Goal: Information Seeking & Learning: Check status

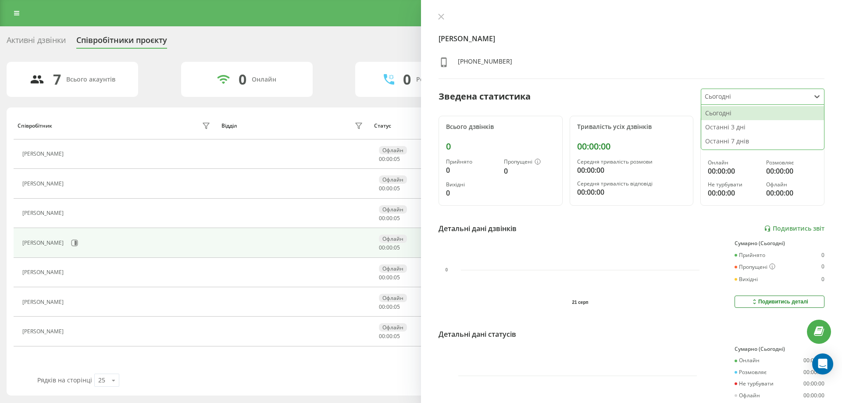
click at [618, 82] on div "[PERSON_NAME] [PHONE_NUMBER] Зведена статистика 3 results available. Use Up and…" at bounding box center [631, 201] width 421 height 403
click at [787, 227] on link "Подивитись звіт" at bounding box center [794, 228] width 61 height 7
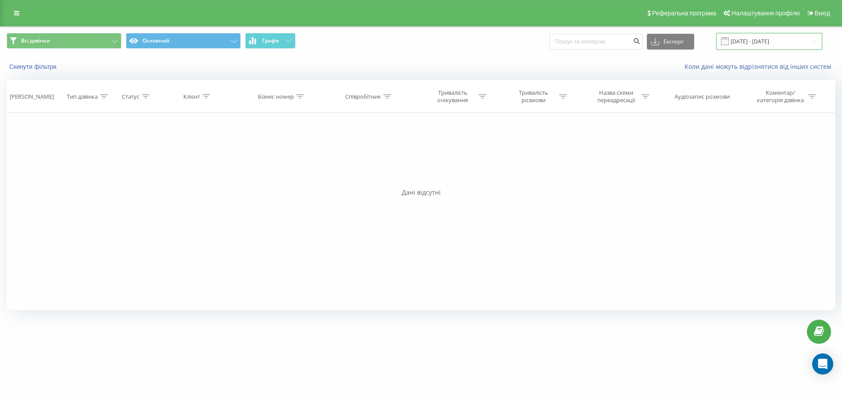
click at [754, 41] on input "21.08.2025 - 21.08.2025" at bounding box center [769, 41] width 106 height 17
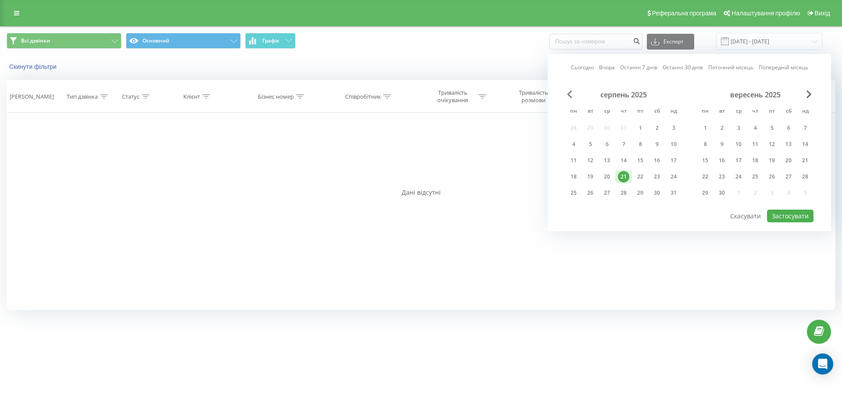
click at [572, 91] on span "Previous Month" at bounding box center [569, 94] width 5 height 8
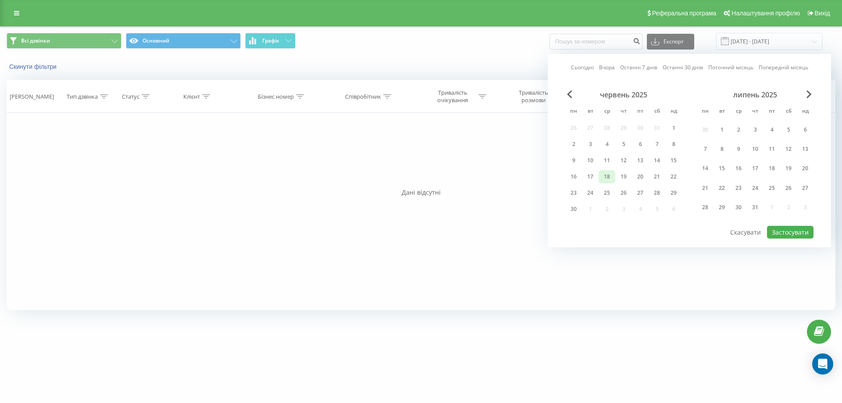
click at [606, 176] on div "18" at bounding box center [606, 176] width 11 height 11
click at [789, 231] on button "Застосувати" at bounding box center [790, 232] width 46 height 13
type input "18.06.2025 - 18.06.2025"
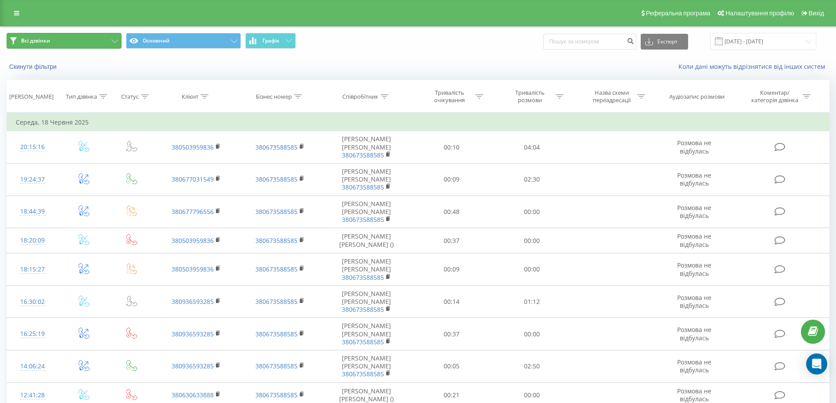
click at [96, 40] on button "Всі дзвінки" at bounding box center [64, 41] width 115 height 16
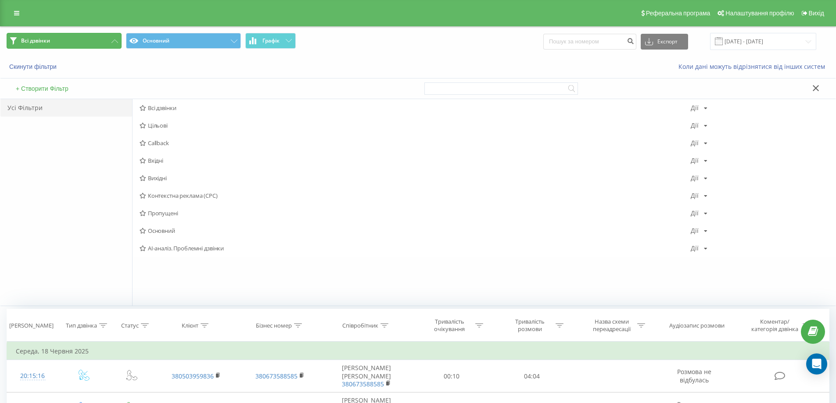
click at [96, 40] on button "Всі дзвінки" at bounding box center [64, 41] width 115 height 16
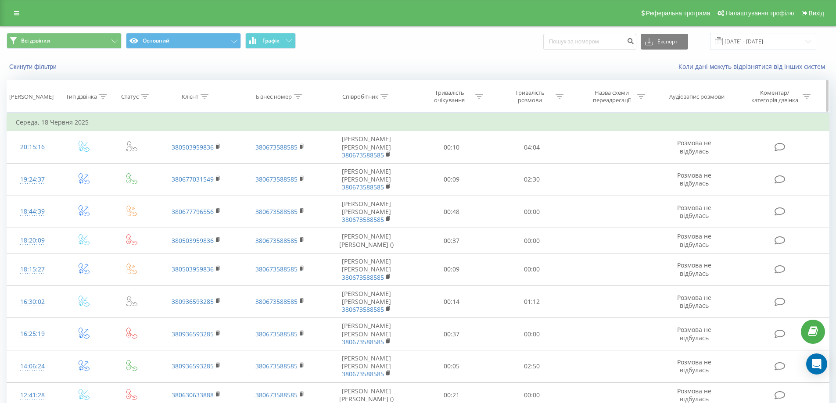
click at [204, 98] on icon at bounding box center [204, 96] width 8 height 4
click at [147, 104] on th "Статус" at bounding box center [132, 96] width 45 height 32
click at [143, 95] on icon at bounding box center [145, 96] width 8 height 4
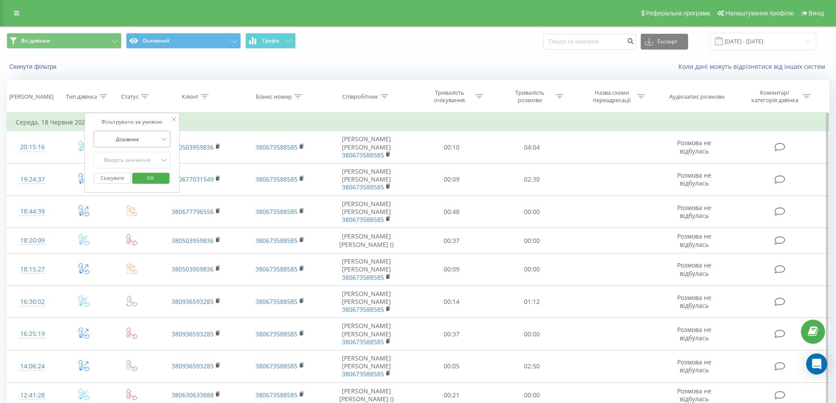
click at [139, 141] on div at bounding box center [127, 139] width 62 height 8
click at [146, 138] on div at bounding box center [127, 139] width 62 height 8
click at [98, 96] on div "Тип дзвінка" at bounding box center [86, 96] width 41 height 7
click at [97, 140] on div at bounding box center [79, 139] width 62 height 8
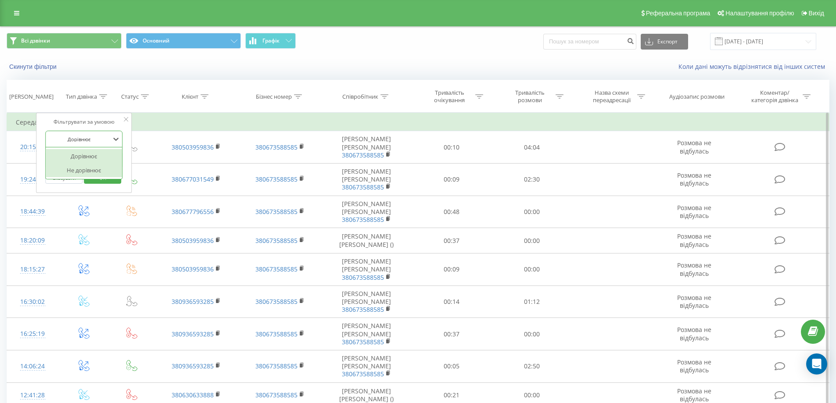
click at [90, 138] on div at bounding box center [79, 139] width 62 height 8
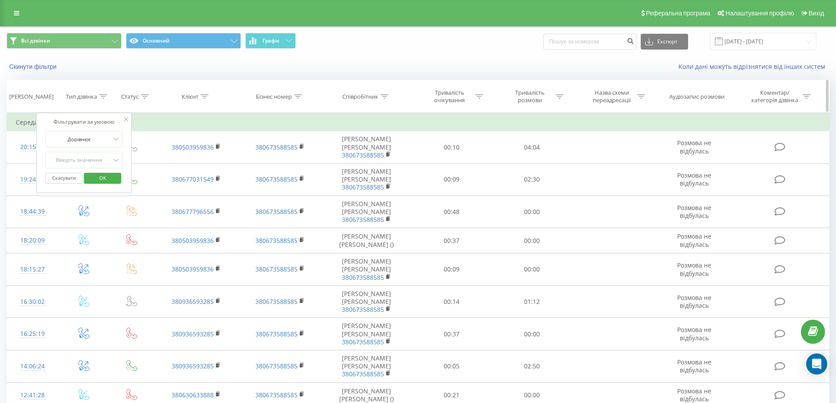
click at [127, 101] on th "Статус" at bounding box center [132, 96] width 45 height 32
click at [139, 90] on th "Статус" at bounding box center [132, 96] width 45 height 32
click at [143, 97] on icon at bounding box center [145, 96] width 8 height 4
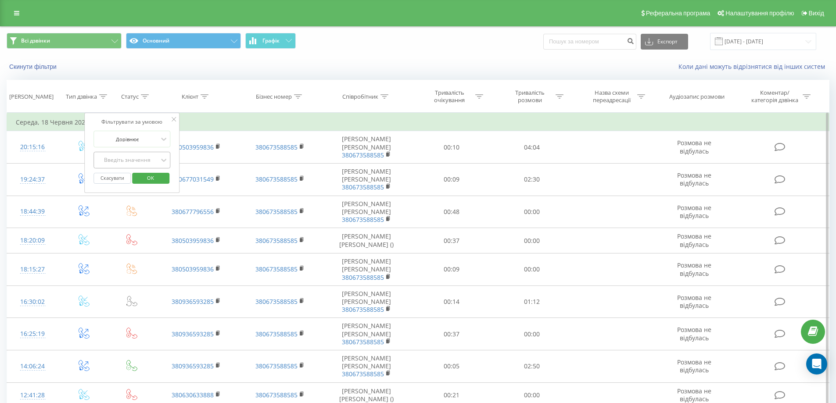
click at [121, 167] on div "Введіть значення" at bounding box center [131, 160] width 77 height 17
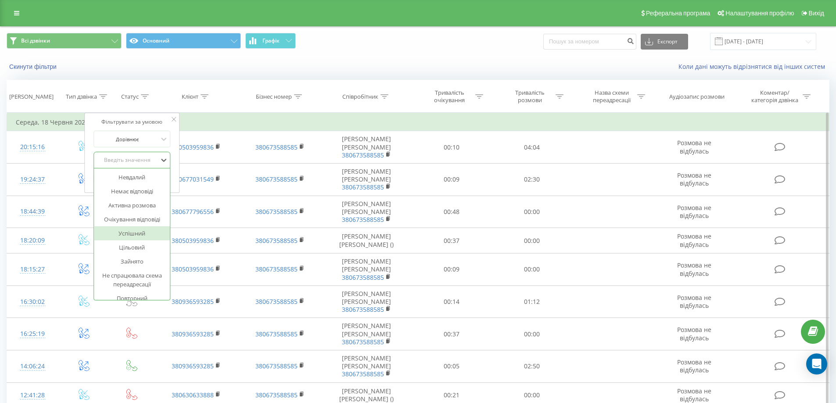
click at [131, 234] on div "Успішний" at bounding box center [132, 233] width 76 height 14
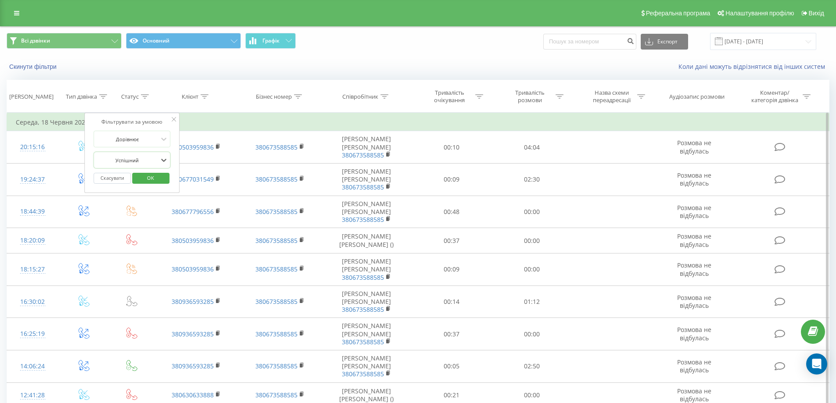
click at [143, 176] on span "OK" at bounding box center [150, 178] width 25 height 14
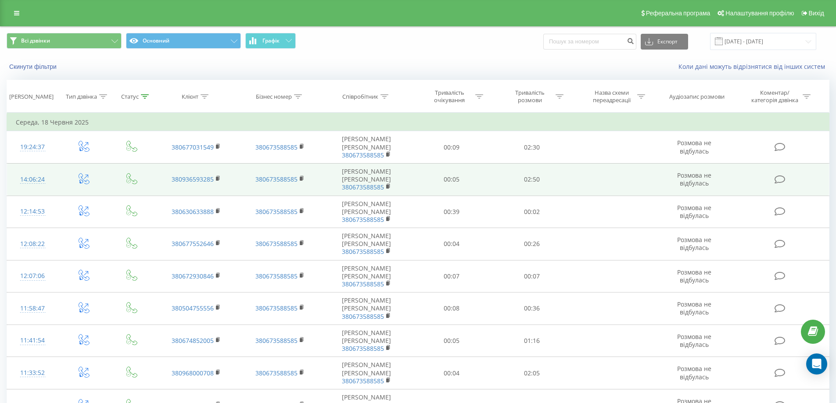
scroll to position [213, 0]
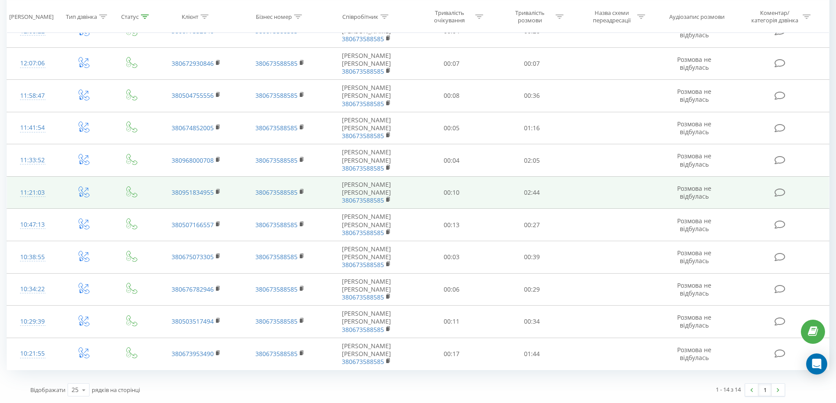
click at [683, 192] on span "Розмова не відбулась" at bounding box center [694, 192] width 34 height 16
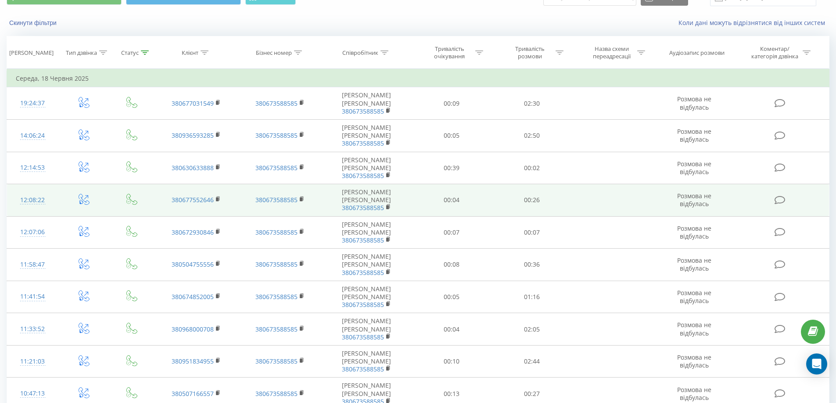
scroll to position [175, 0]
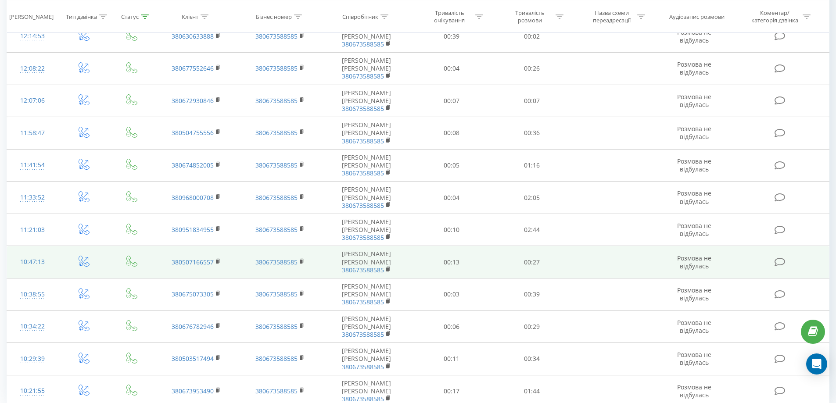
click at [696, 261] on span "Розмова не відбулась" at bounding box center [694, 262] width 34 height 16
